Goal: Task Accomplishment & Management: Use online tool/utility

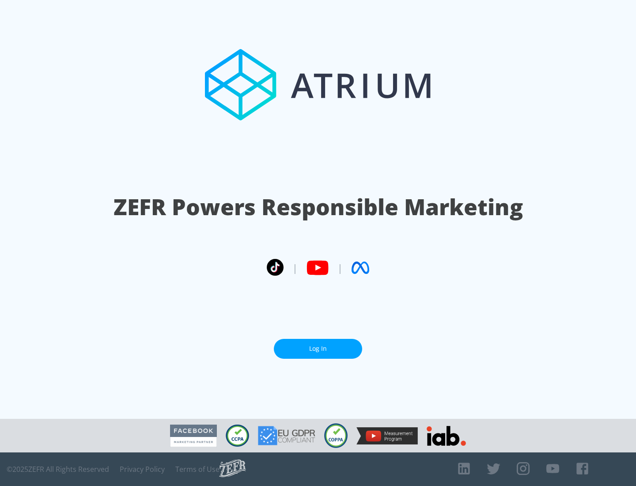
click at [318, 348] on link "Log In" at bounding box center [318, 349] width 88 height 20
